Goal: Transaction & Acquisition: Purchase product/service

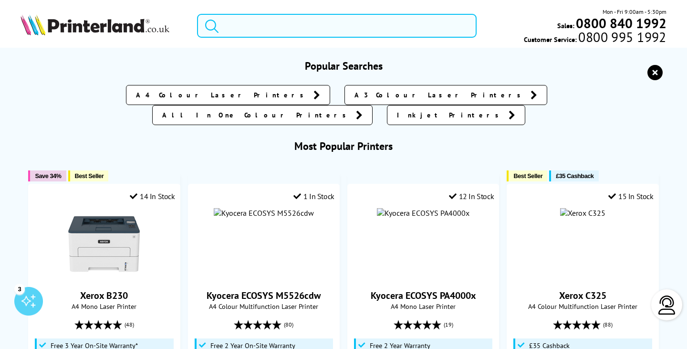
click at [258, 23] on input "search" at bounding box center [336, 26] width 279 height 24
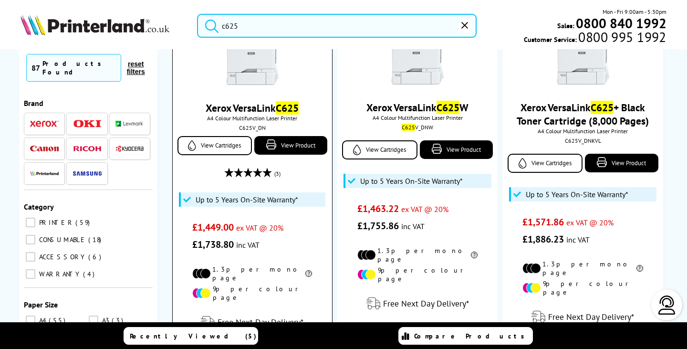
scroll to position [95, 0]
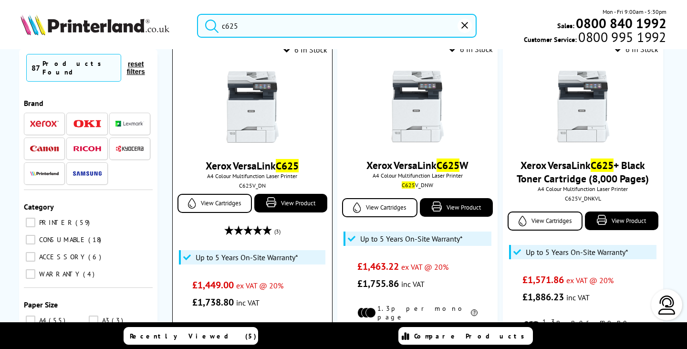
type input "c625"
click at [254, 117] on img at bounding box center [253, 107] width 72 height 72
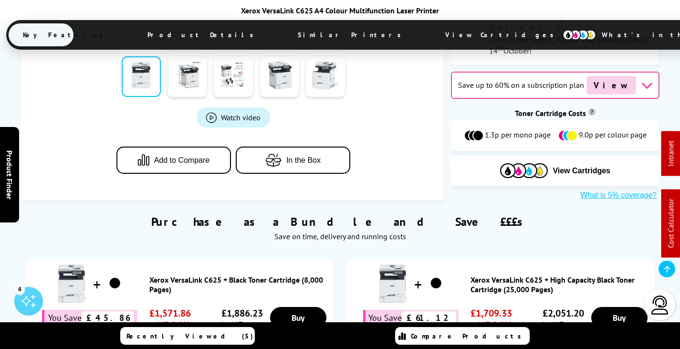
scroll to position [429, 0]
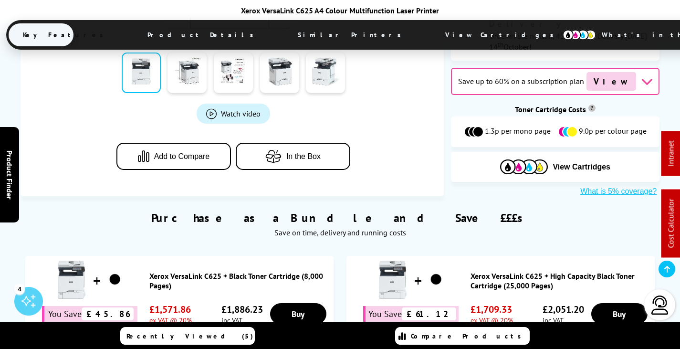
click at [431, 31] on span "View Cartridges" at bounding box center [504, 34] width 146 height 25
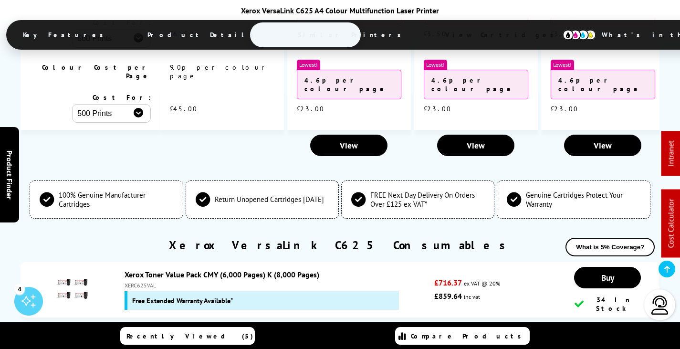
scroll to position [3547, 0]
